Goal: Task Accomplishment & Management: Manage account settings

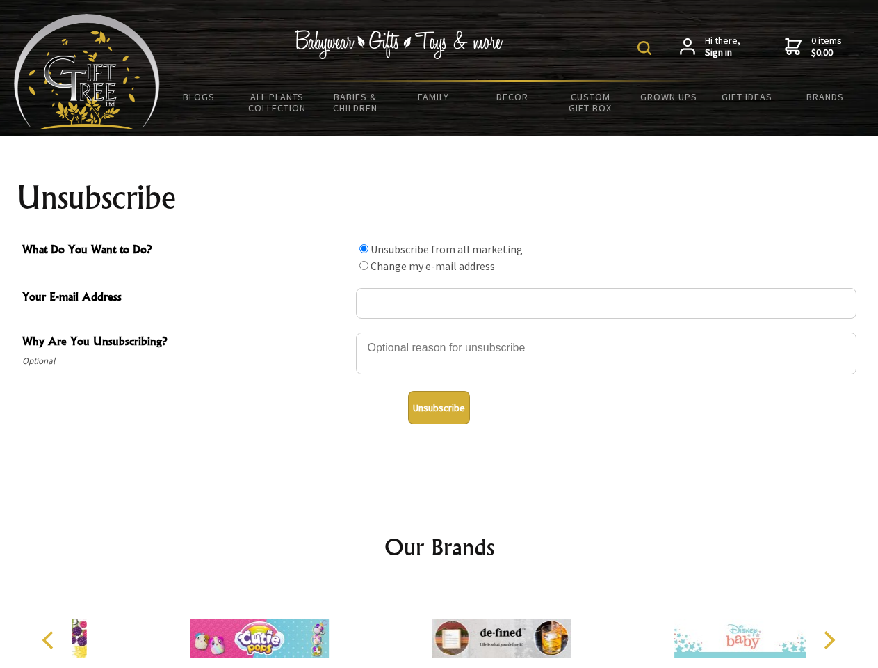
click at [647, 48] on img at bounding box center [645, 48] width 14 height 14
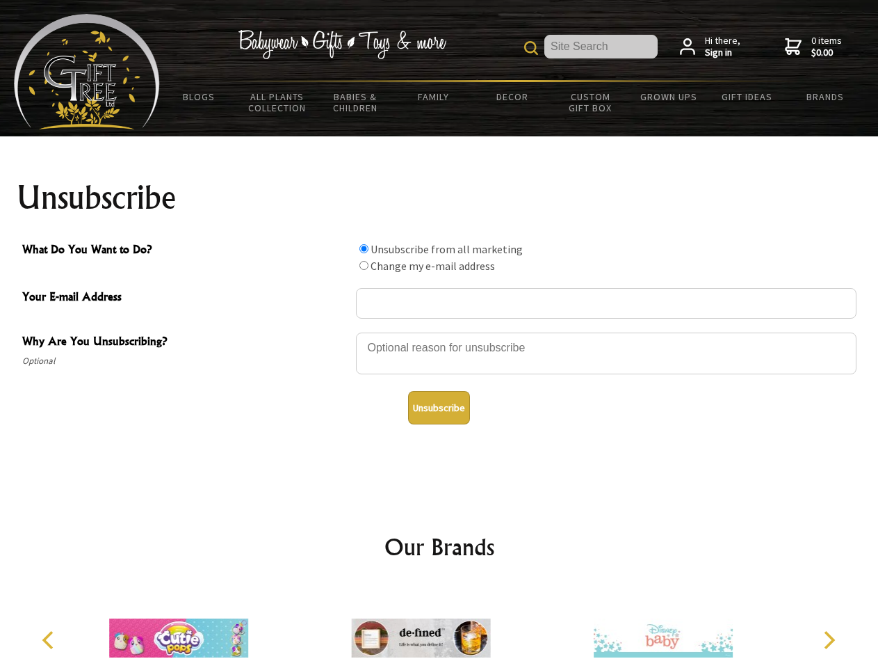
click at [440, 332] on div at bounding box center [606, 355] width 501 height 49
click at [364, 248] on input "What Do You Want to Do?" at bounding box center [364, 248] width 9 height 9
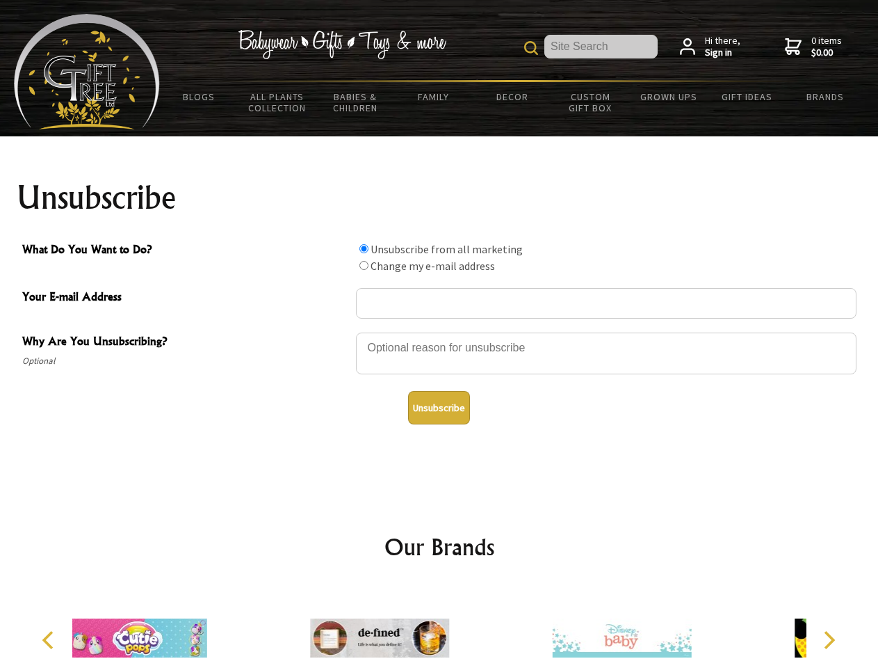
click at [364, 265] on input "What Do You Want to Do?" at bounding box center [364, 265] width 9 height 9
radio input "true"
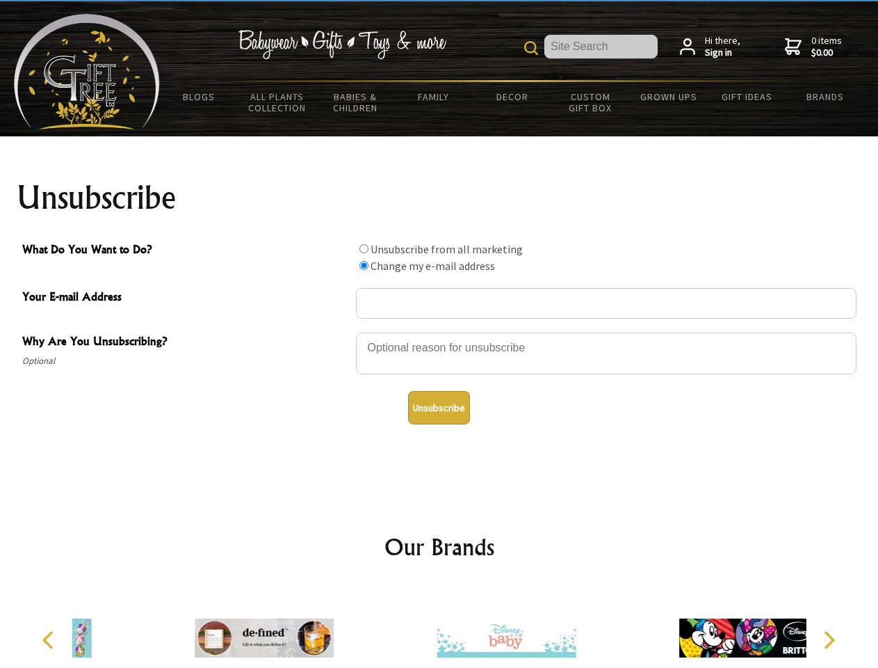
click at [439, 408] on button "Unsubscribe" at bounding box center [439, 407] width 62 height 33
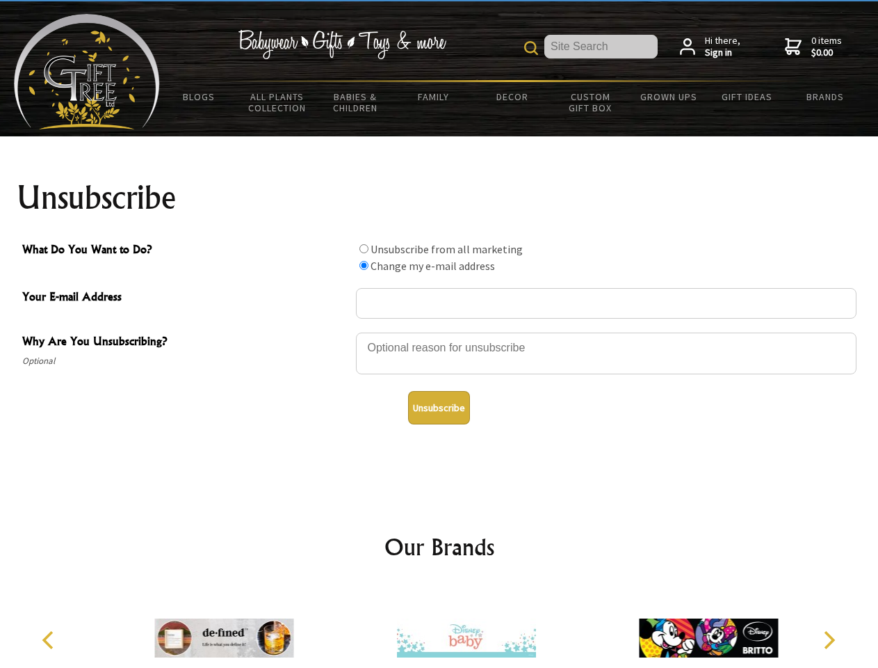
click at [440, 627] on img at bounding box center [466, 638] width 139 height 104
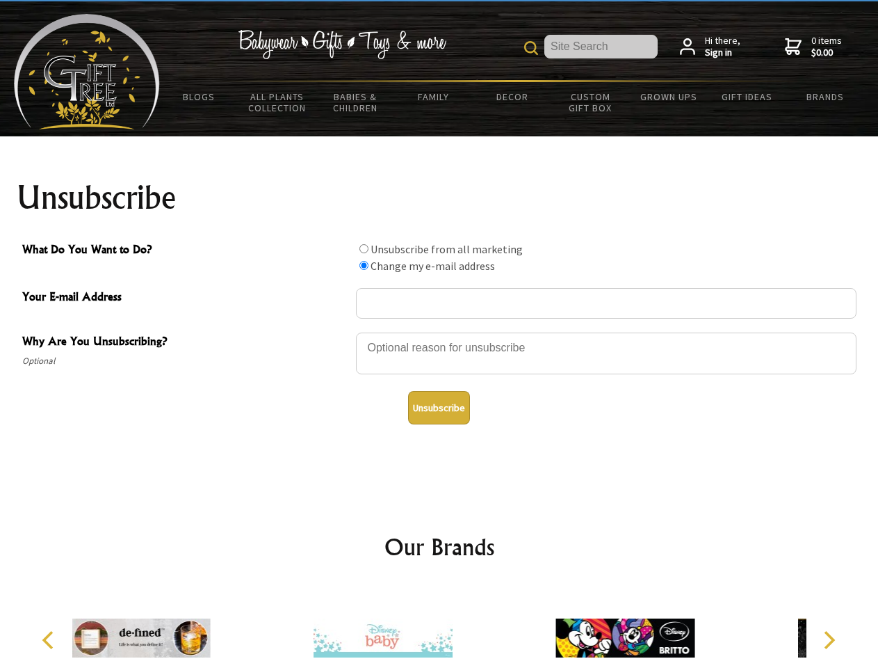
click at [50, 640] on icon "Previous" at bounding box center [49, 640] width 18 height 18
click at [829, 640] on icon "Next" at bounding box center [828, 640] width 18 height 18
